Goal: Transaction & Acquisition: Obtain resource

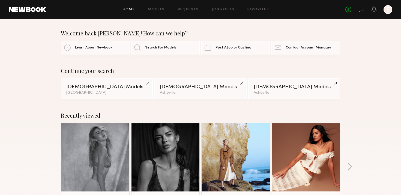
click at [362, 10] on icon at bounding box center [361, 9] width 6 height 6
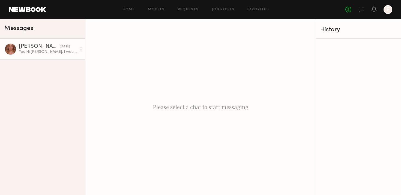
click at [46, 51] on div "You: Hi Johanna, I would like to work with you. I'm guessing it will be two hou…" at bounding box center [48, 51] width 58 height 5
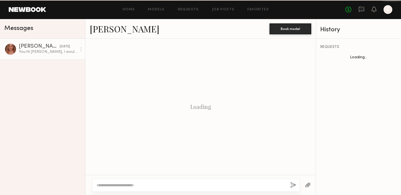
scroll to position [168, 0]
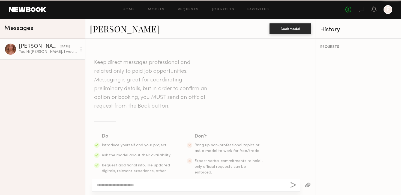
scroll to position [168, 0]
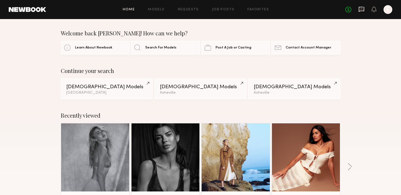
click at [362, 8] on icon at bounding box center [361, 9] width 6 height 6
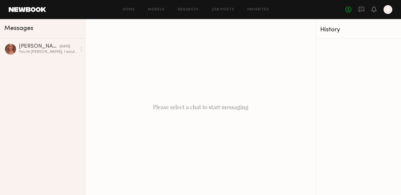
click at [165, 11] on div "Home Models Requests Job Posts Favorites Sign Out No fees up to $5,000 E" at bounding box center [219, 9] width 346 height 9
click at [158, 10] on link "Models" at bounding box center [156, 10] width 17 height 4
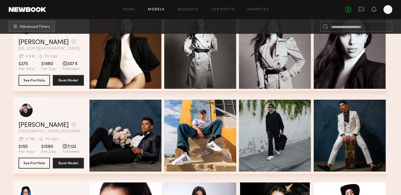
scroll to position [67, 0]
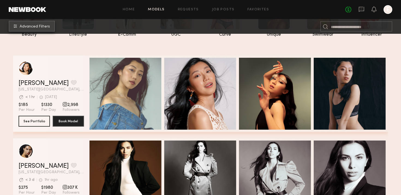
click at [34, 26] on span "Advanced Filters" at bounding box center [35, 27] width 30 height 4
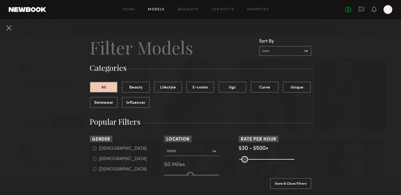
click at [93, 161] on common-framework-checkbox "Female" at bounding box center [127, 159] width 69 height 5
click at [96, 159] on icon at bounding box center [94, 158] width 3 height 3
type input "**"
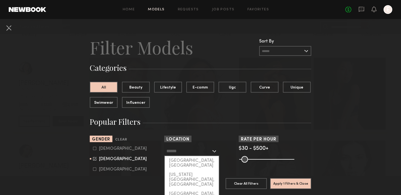
click at [195, 150] on input "text" at bounding box center [188, 150] width 45 height 9
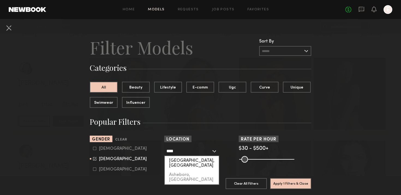
click at [184, 161] on div "Asheville, NC" at bounding box center [192, 163] width 54 height 14
type input "**********"
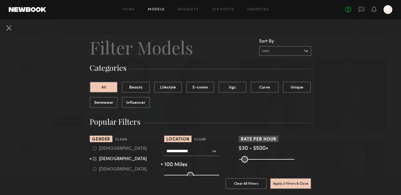
drag, startPoint x: 190, startPoint y: 174, endPoint x: 218, endPoint y: 174, distance: 28.4
type input "***"
click at [218, 174] on input "range" at bounding box center [191, 175] width 55 height 7
click at [286, 183] on button "Apply 2 Filters & Close" at bounding box center [290, 183] width 41 height 11
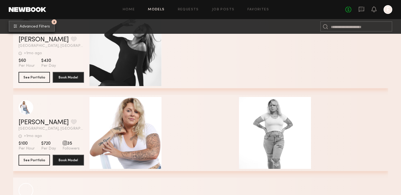
scroll to position [269, 0]
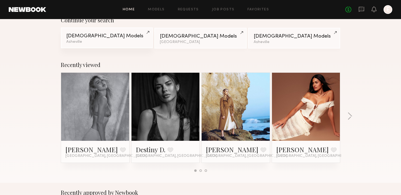
scroll to position [51, 0]
